Goal: Information Seeking & Learning: Learn about a topic

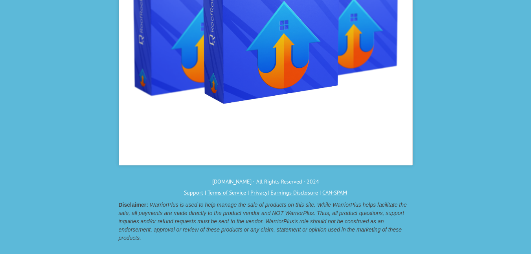
scroll to position [16006, 0]
